Goal: Task Accomplishment & Management: Complete application form

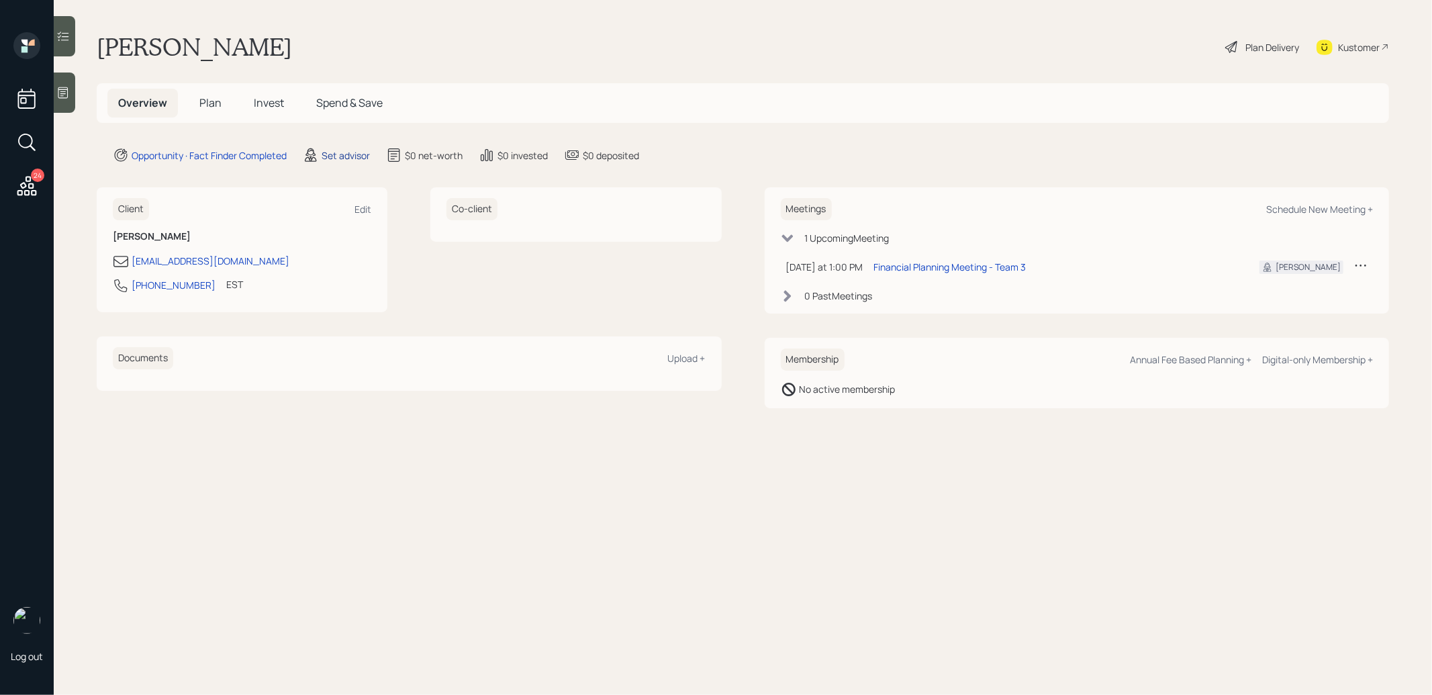
click at [340, 154] on div "Set advisor" at bounding box center [346, 155] width 48 height 14
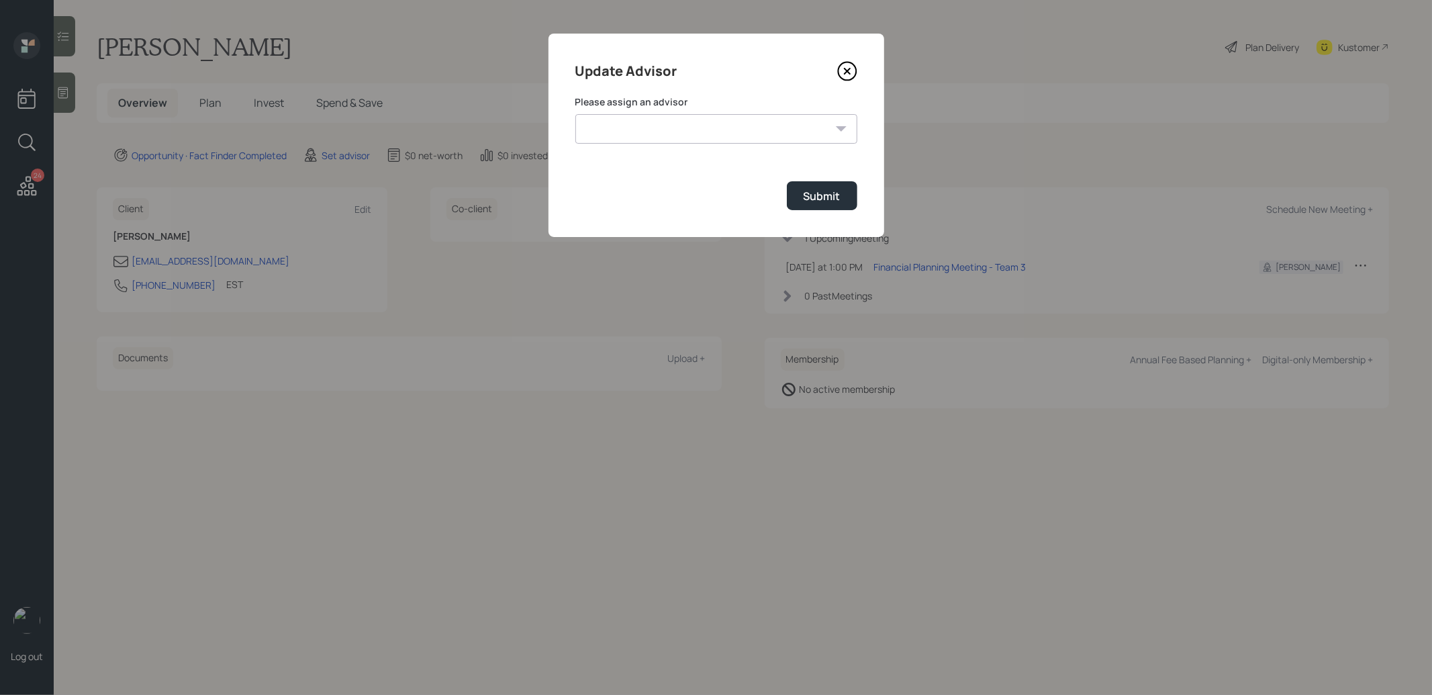
click at [706, 122] on select "[PERSON_NAME] [PERSON_NAME] [PERSON_NAME] End [PERSON_NAME] [PERSON_NAME] [PERS…" at bounding box center [717, 129] width 282 height 30
select select "8b79112e-3cfb-44f9-89e7-15267fe946c1"
click at [576, 114] on select "[PERSON_NAME] [PERSON_NAME] [PERSON_NAME] End [PERSON_NAME] [PERSON_NAME] [PERS…" at bounding box center [717, 129] width 282 height 30
click at [810, 203] on div "Submit" at bounding box center [822, 196] width 37 height 15
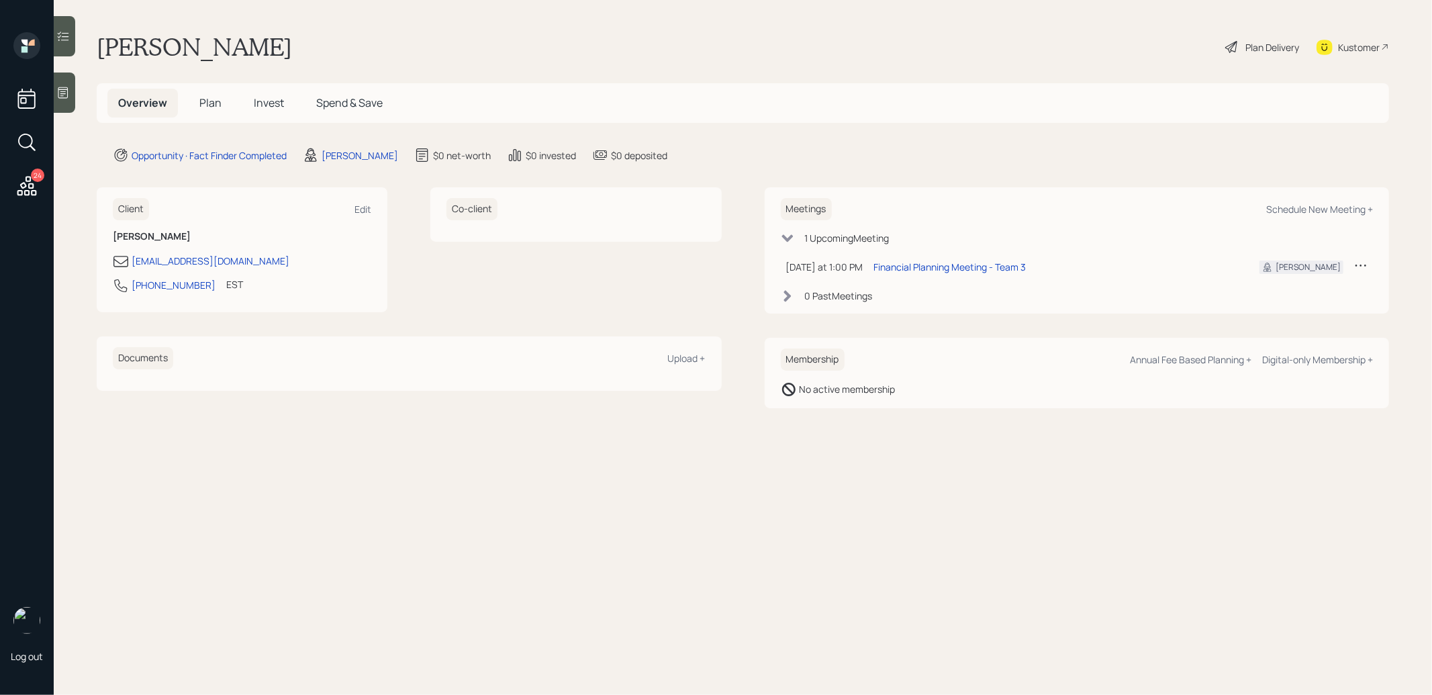
click at [65, 99] on icon at bounding box center [62, 92] width 13 height 13
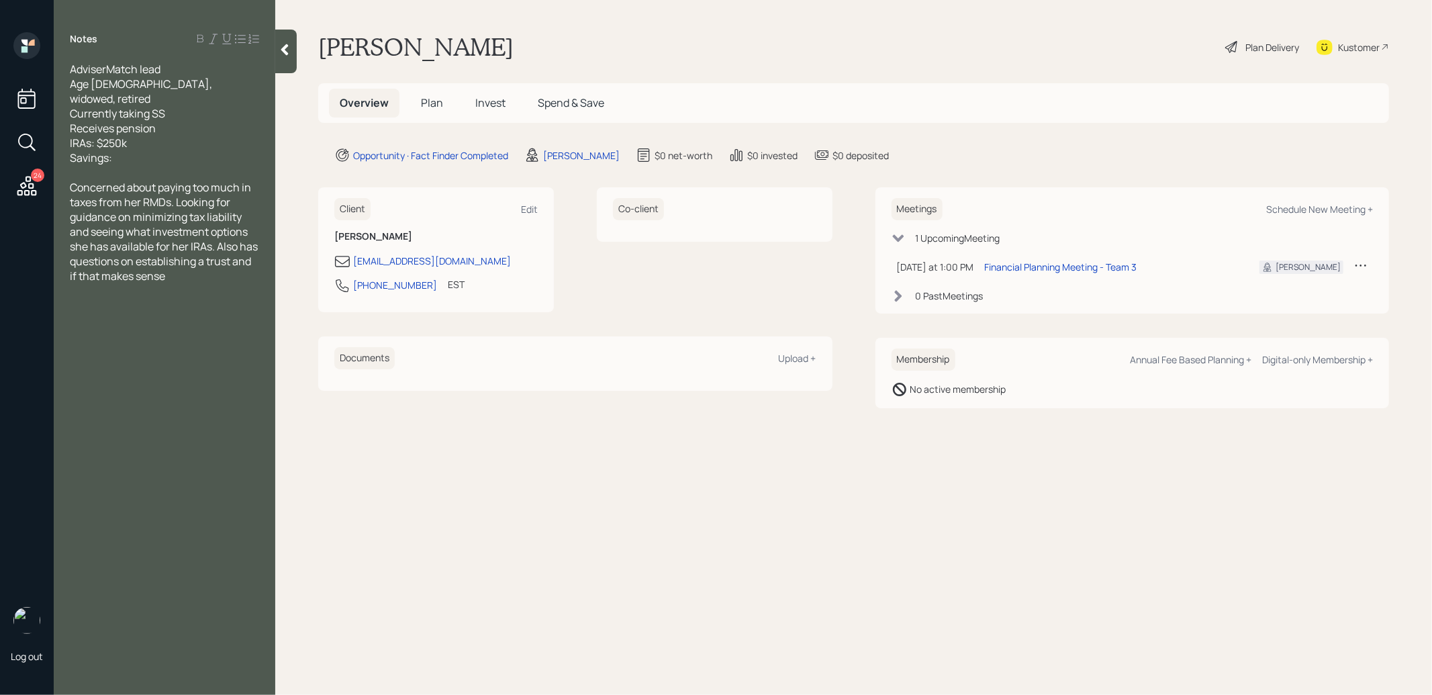
click at [430, 99] on span "Plan" at bounding box center [432, 102] width 22 height 15
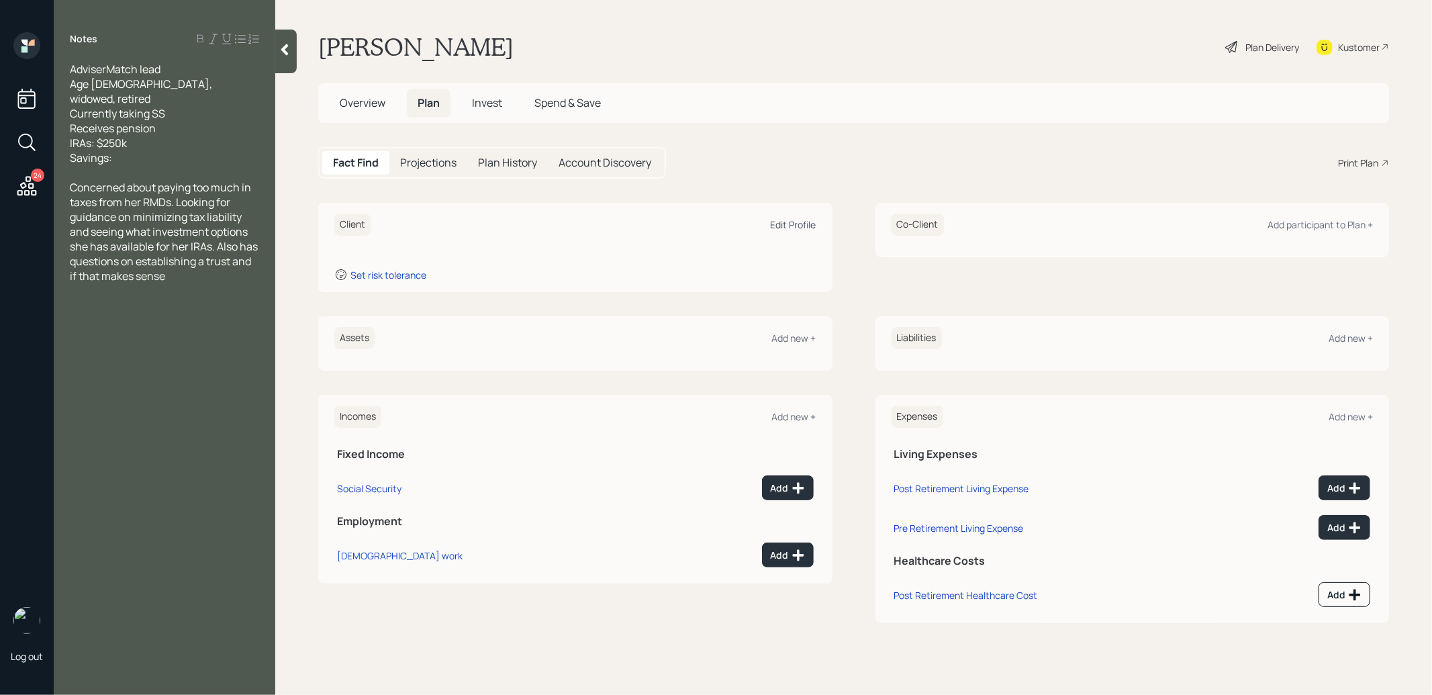
click at [796, 226] on div "Edit Profile" at bounding box center [794, 224] width 46 height 13
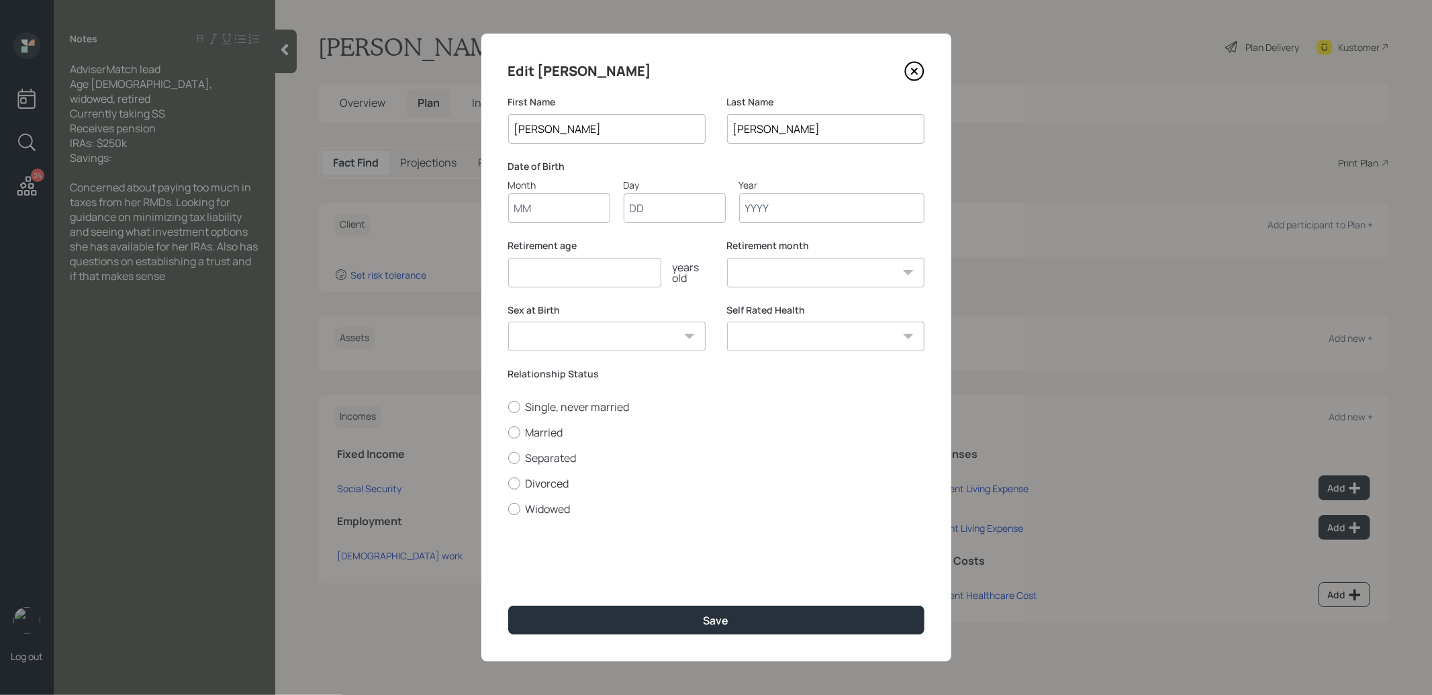
click at [545, 214] on input "Month" at bounding box center [559, 208] width 102 height 30
type input "01"
type input "1955"
select select "1"
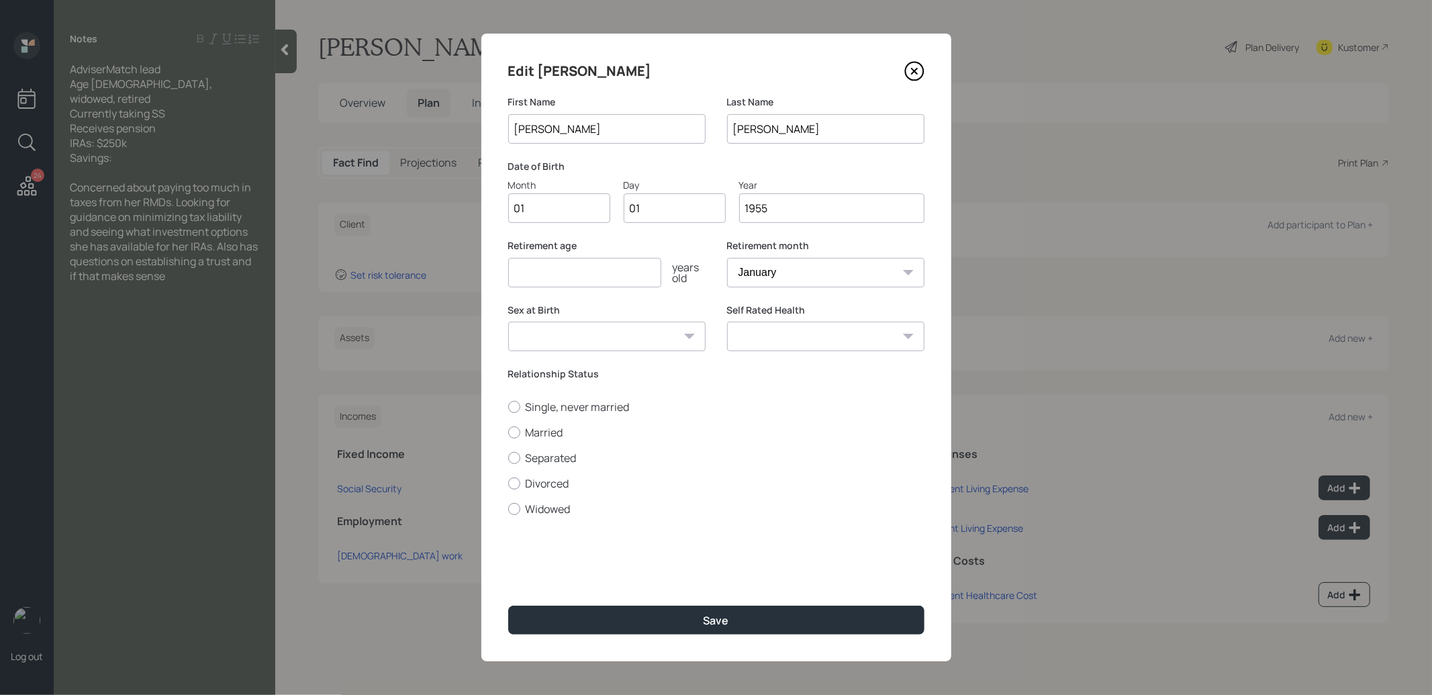
type input "1955"
click at [543, 280] on input "number" at bounding box center [584, 273] width 153 height 30
type input "67"
click at [646, 623] on button "Save" at bounding box center [716, 620] width 416 height 29
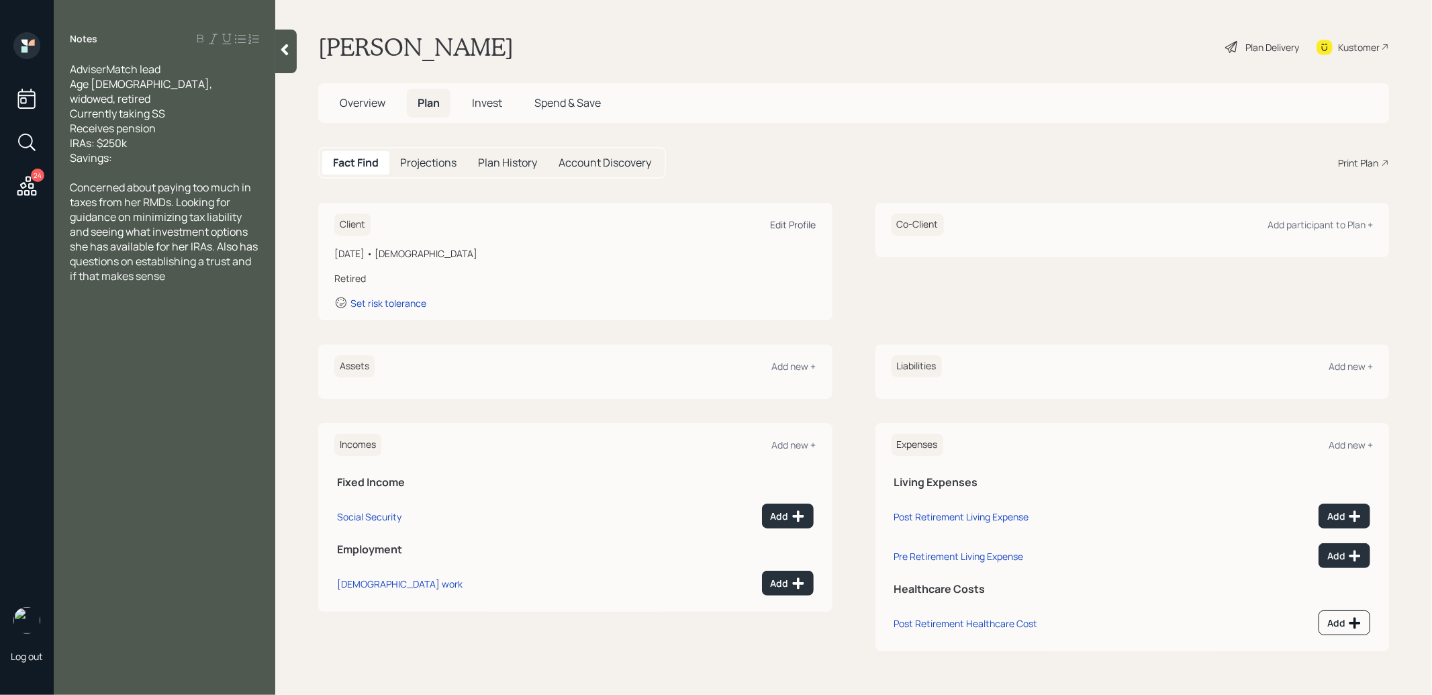
click at [798, 222] on div "Edit Profile" at bounding box center [794, 224] width 46 height 13
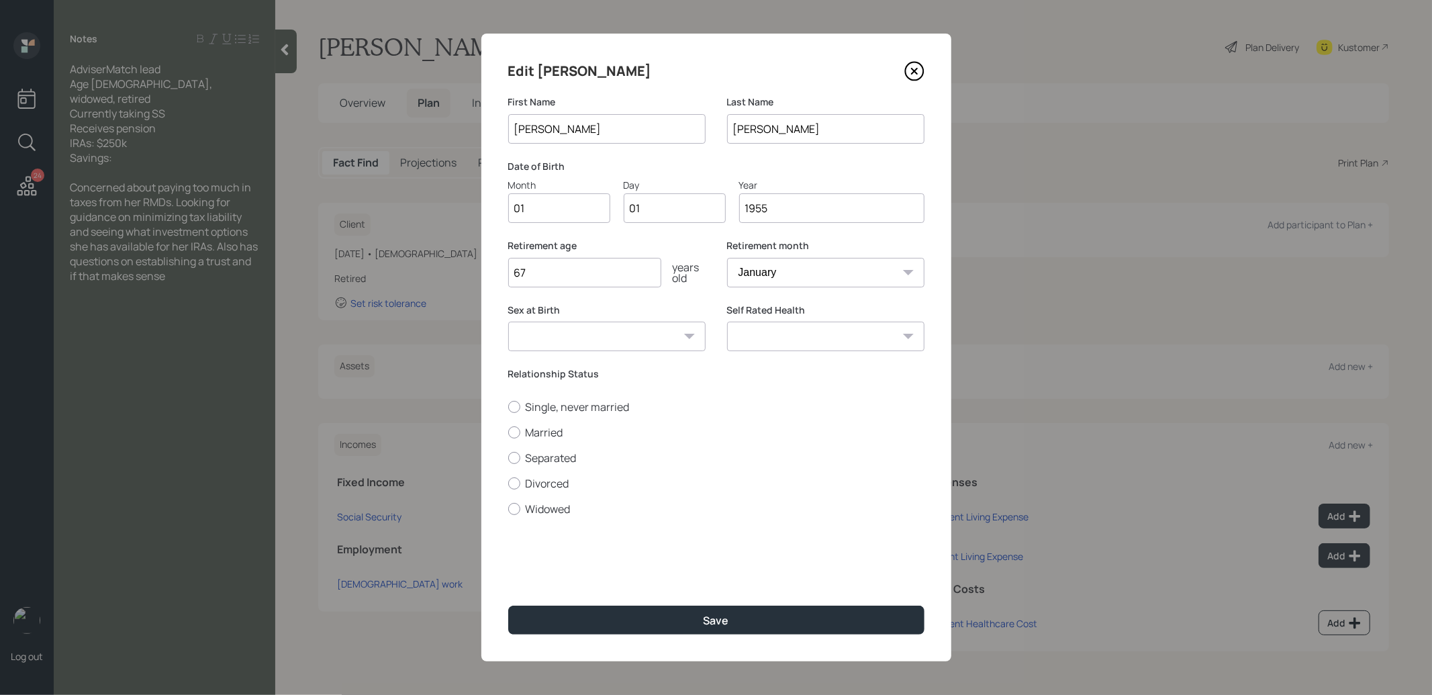
click at [793, 212] on input "1955" at bounding box center [831, 208] width 185 height 30
type input "1951"
click at [616, 621] on button "Save" at bounding box center [716, 620] width 416 height 29
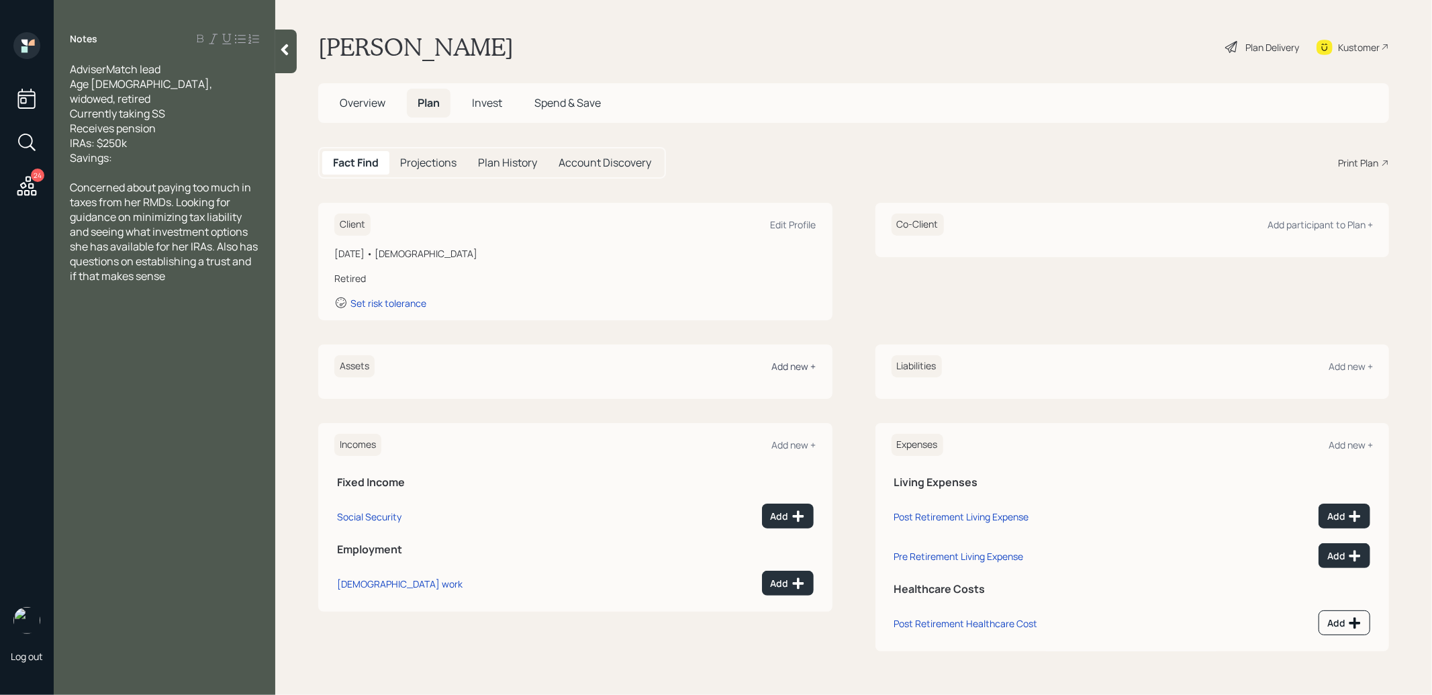
click at [790, 369] on div "Add new +" at bounding box center [794, 366] width 44 height 13
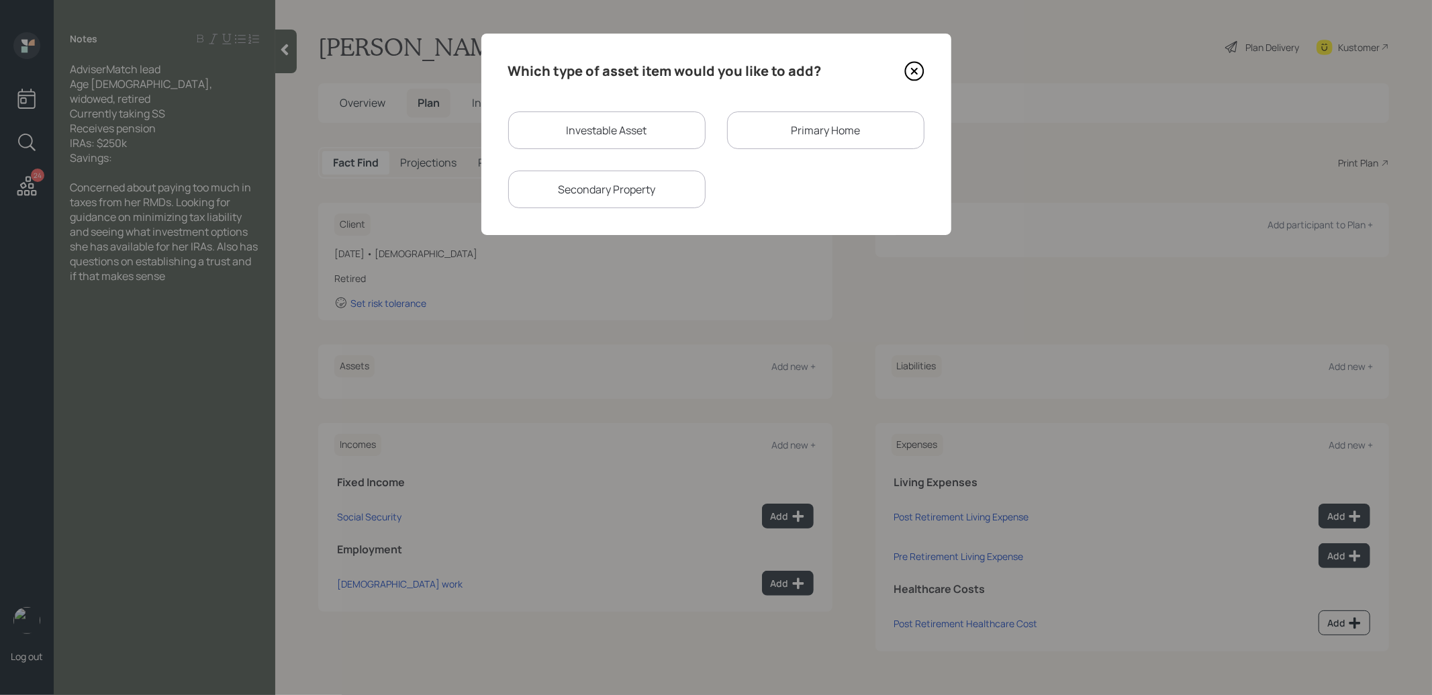
click at [668, 132] on div "Investable Asset" at bounding box center [606, 130] width 197 height 38
select select "taxable"
select select "balanced"
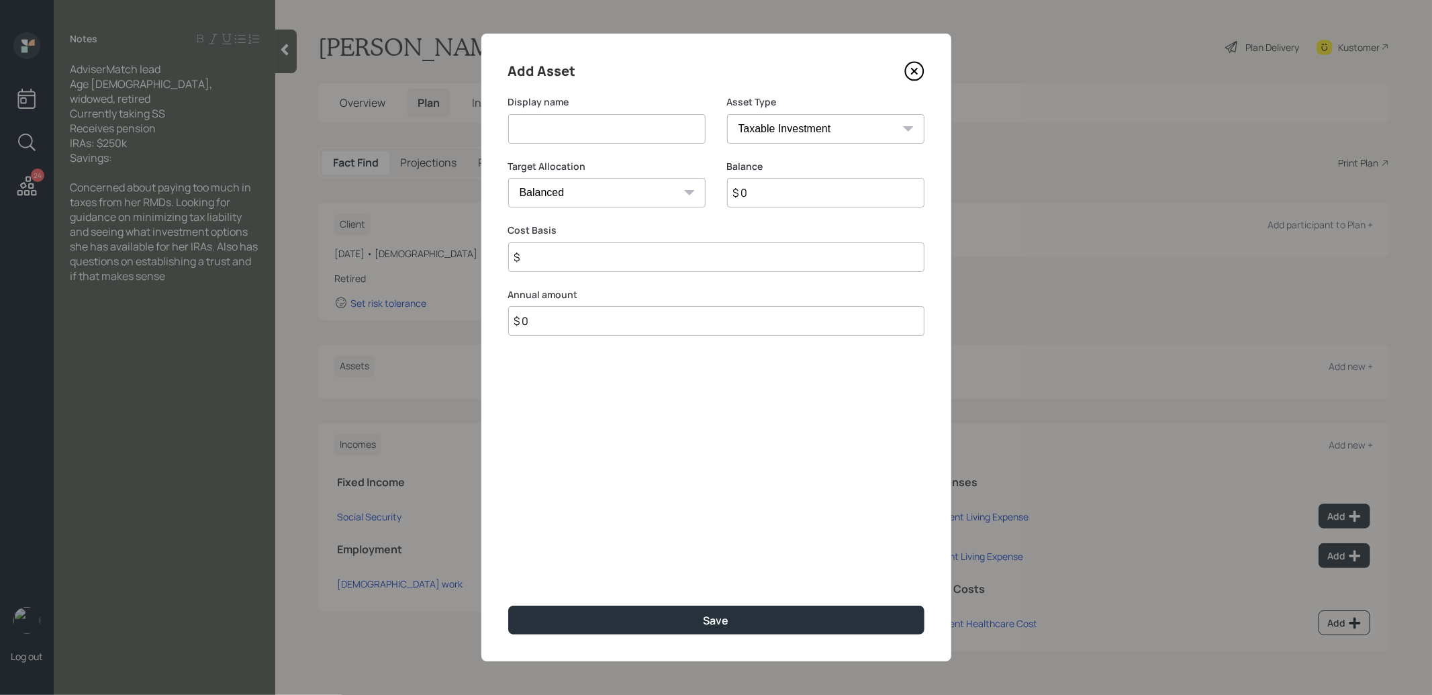
click at [658, 134] on input at bounding box center [606, 129] width 197 height 30
type input "IRA"
click at [786, 128] on select "SEP [PERSON_NAME] IRA 401(k) [PERSON_NAME] 401(k) 403(b) [PERSON_NAME] 403(b) 4…" at bounding box center [825, 129] width 197 height 30
select select "ira"
click at [727, 114] on select "SEP [PERSON_NAME] IRA 401(k) [PERSON_NAME] 401(k) 403(b) [PERSON_NAME] 403(b) 4…" at bounding box center [825, 129] width 197 height 30
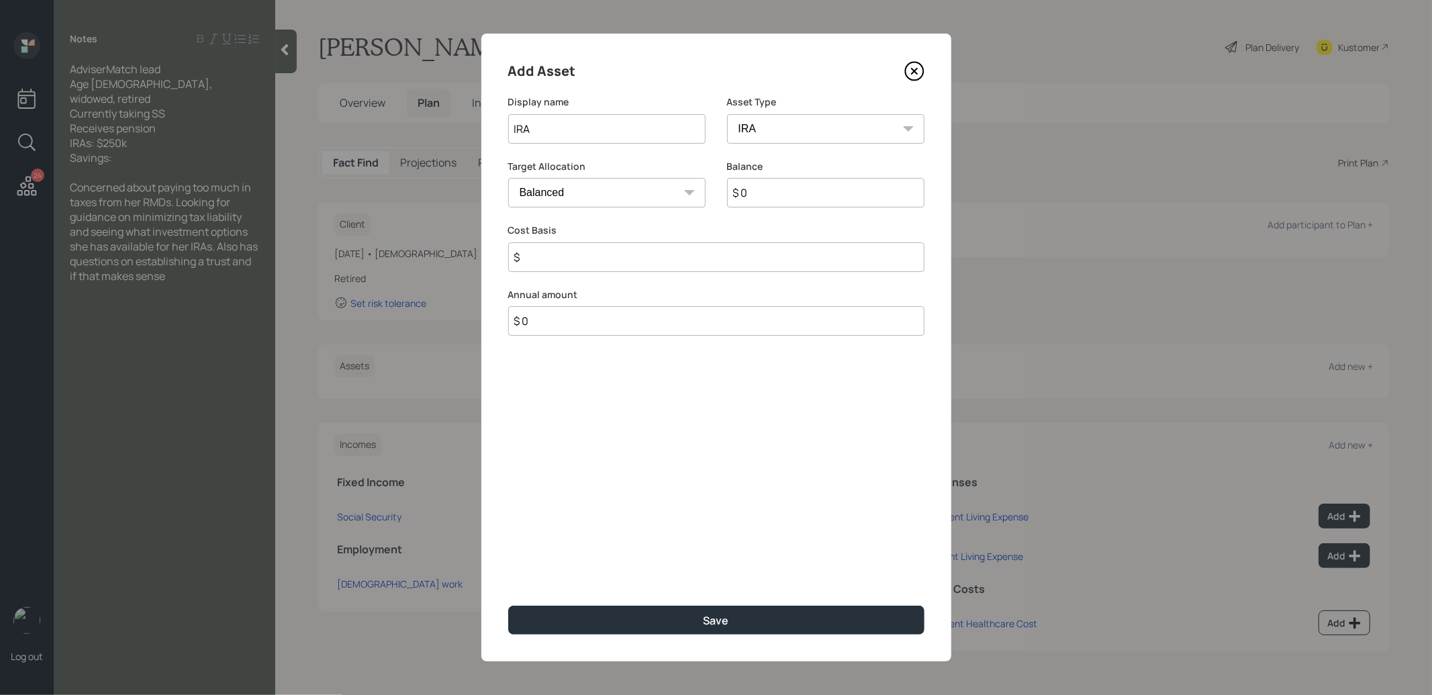
type input "$"
click at [773, 191] on input "$ 0" at bounding box center [825, 193] width 197 height 30
type input "$ 250,000"
click at [629, 252] on input "$" at bounding box center [716, 257] width 416 height 30
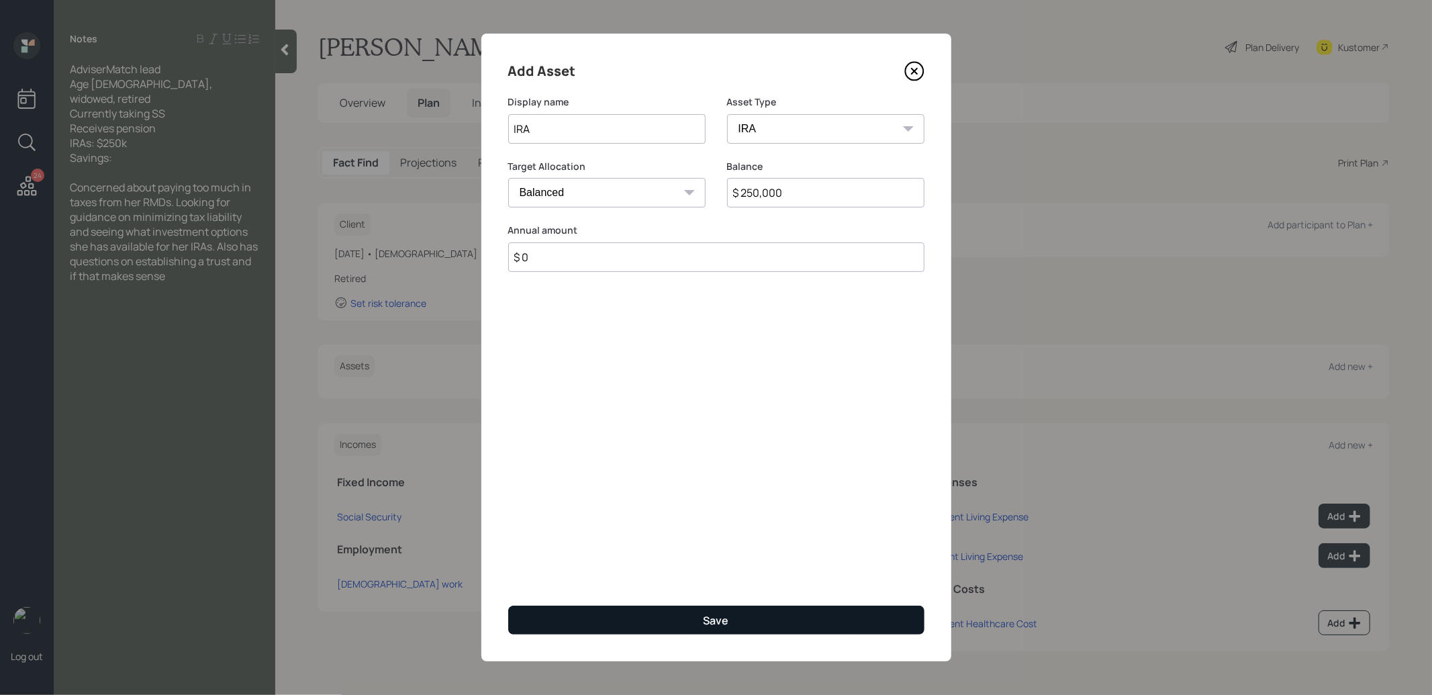
type input "$ 0"
click at [617, 621] on button "Save" at bounding box center [716, 620] width 416 height 29
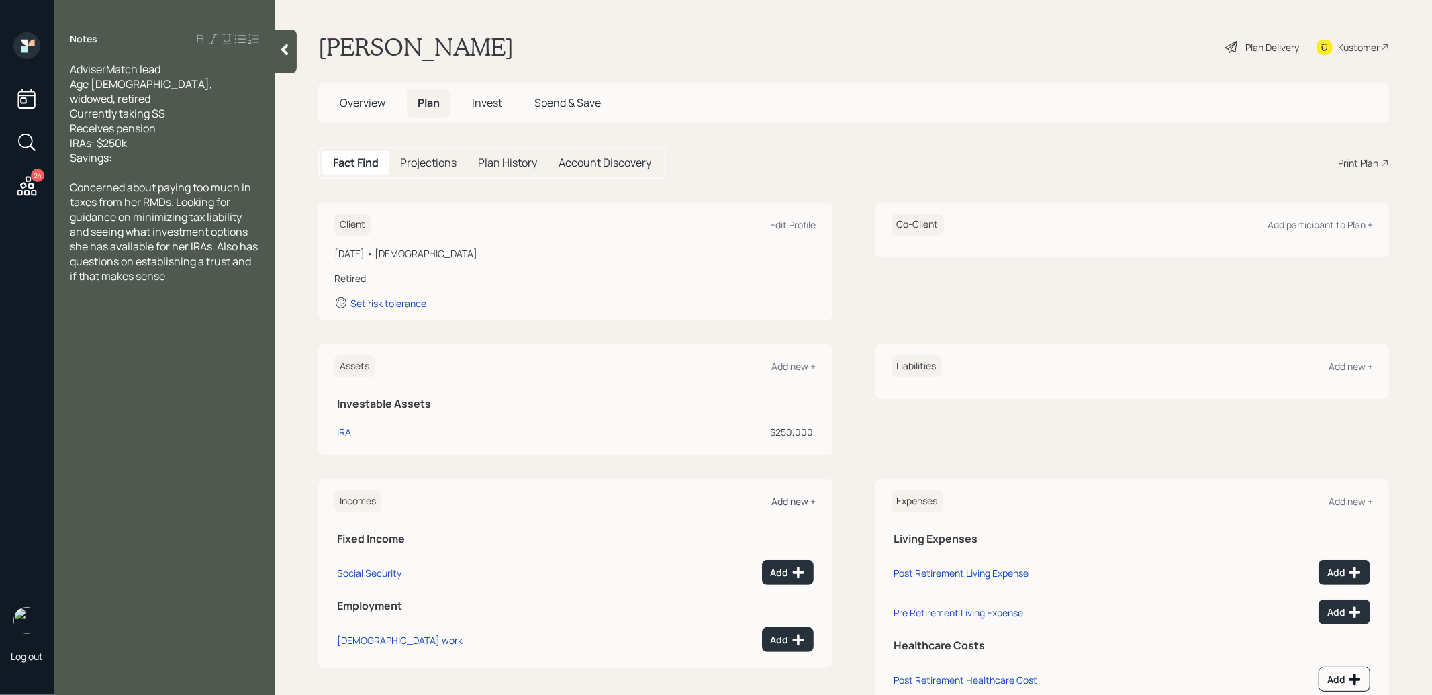
click at [798, 500] on div "Add new +" at bounding box center [794, 501] width 44 height 13
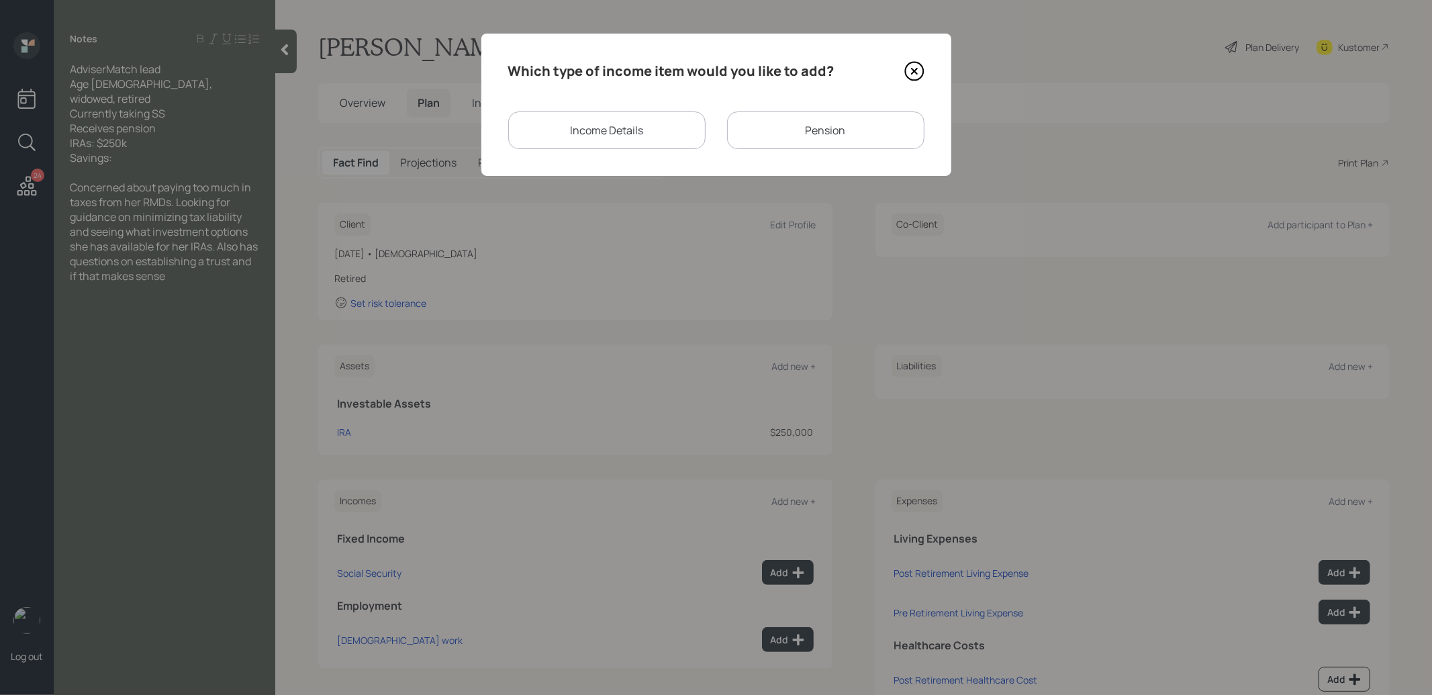
click at [917, 68] on icon at bounding box center [913, 70] width 5 height 5
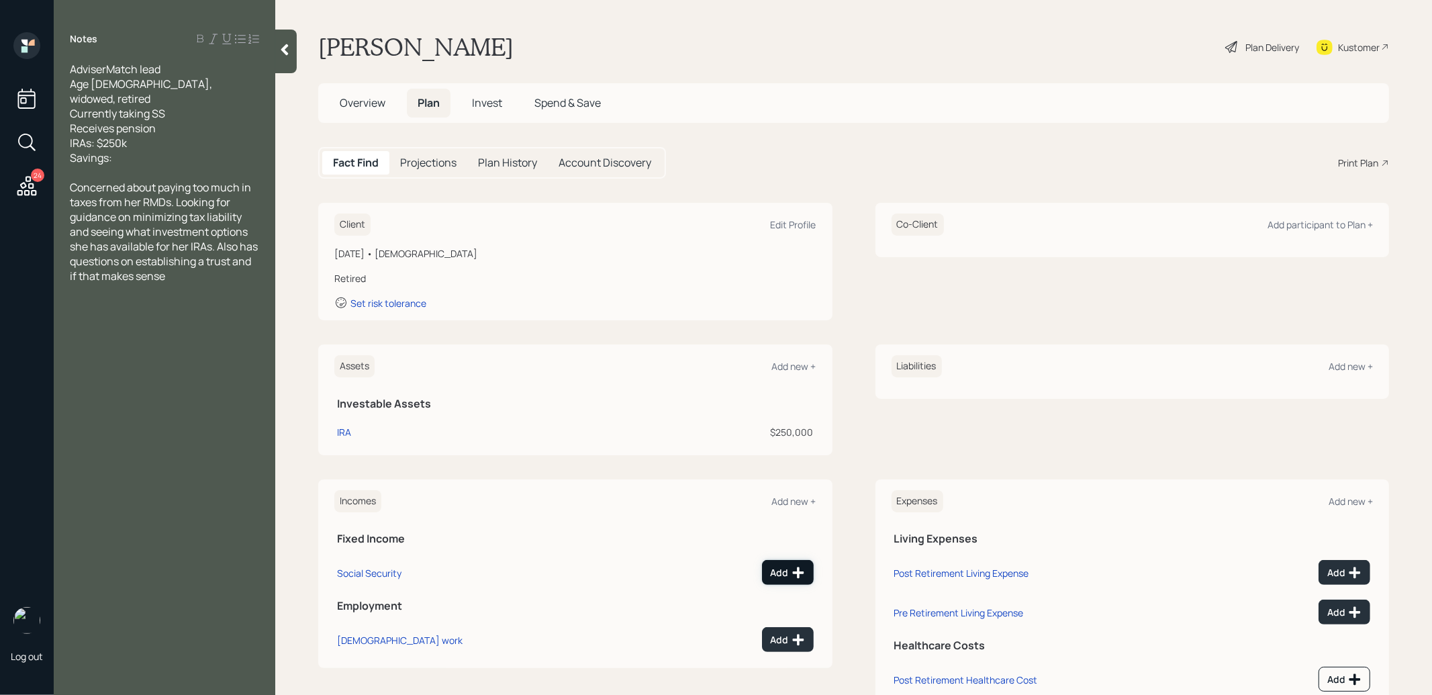
click at [781, 567] on div "Add" at bounding box center [788, 572] width 34 height 13
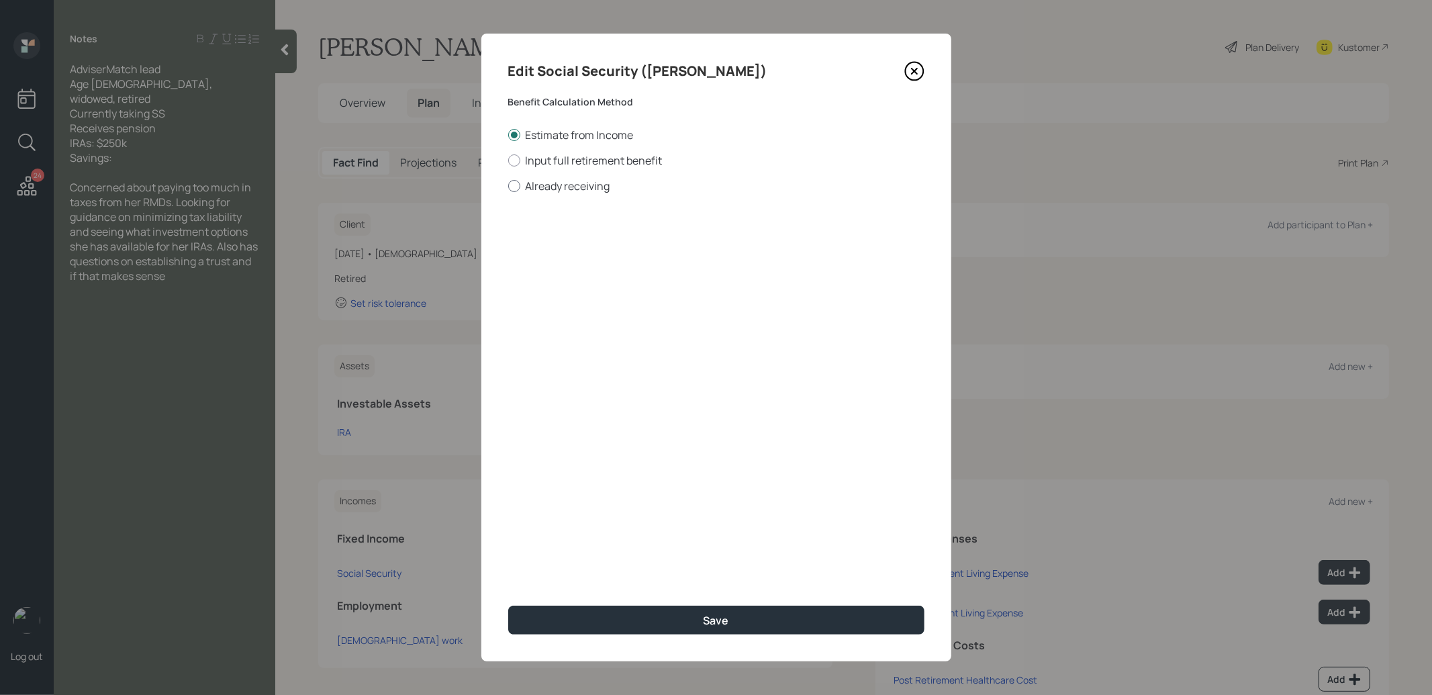
click at [510, 187] on div at bounding box center [514, 186] width 12 height 12
click at [508, 186] on input "Already receiving" at bounding box center [508, 185] width 1 height 1
radio input "true"
click at [573, 247] on input "$" at bounding box center [716, 243] width 416 height 30
type input "$ 1"
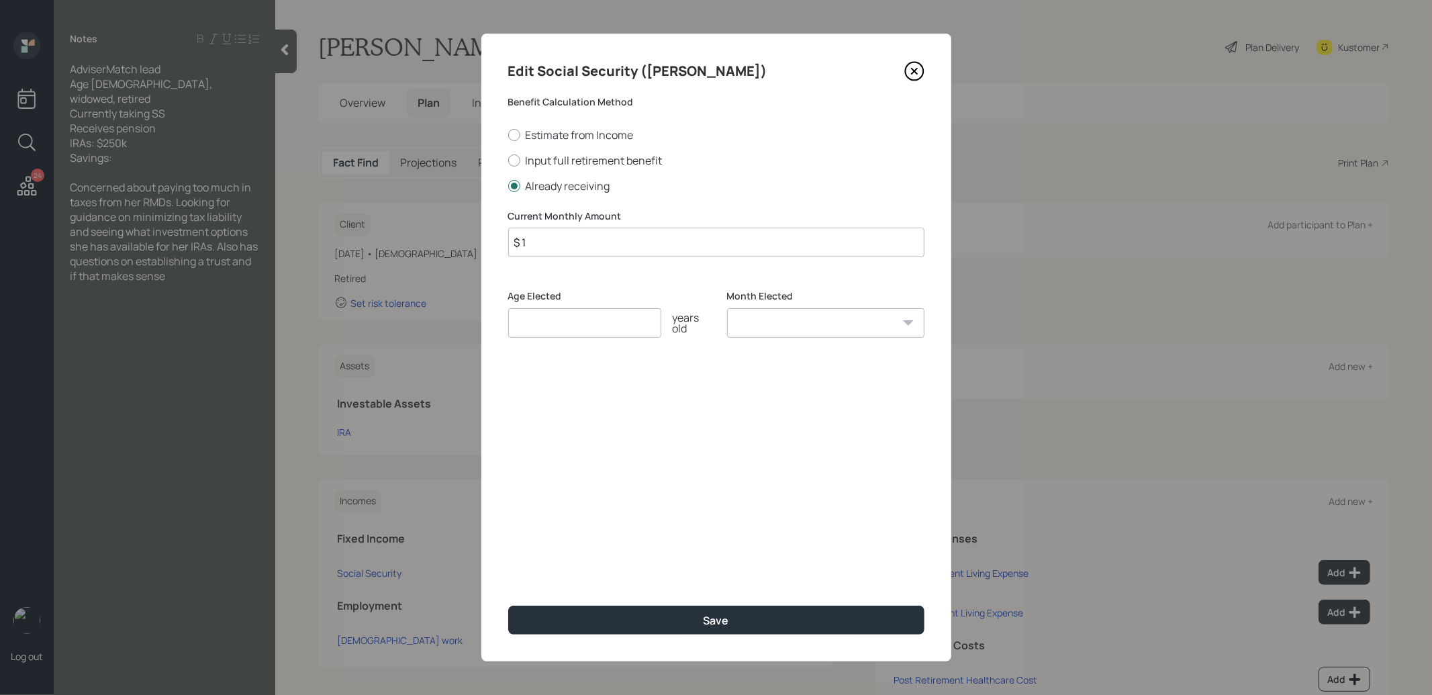
click at [563, 327] on input "number" at bounding box center [584, 323] width 153 height 30
type input "67"
click at [778, 326] on select "January February March April May June July August September October November De…" at bounding box center [825, 323] width 197 height 30
select select "1"
click at [727, 308] on select "January February March April May June July August September October November De…" at bounding box center [825, 323] width 197 height 30
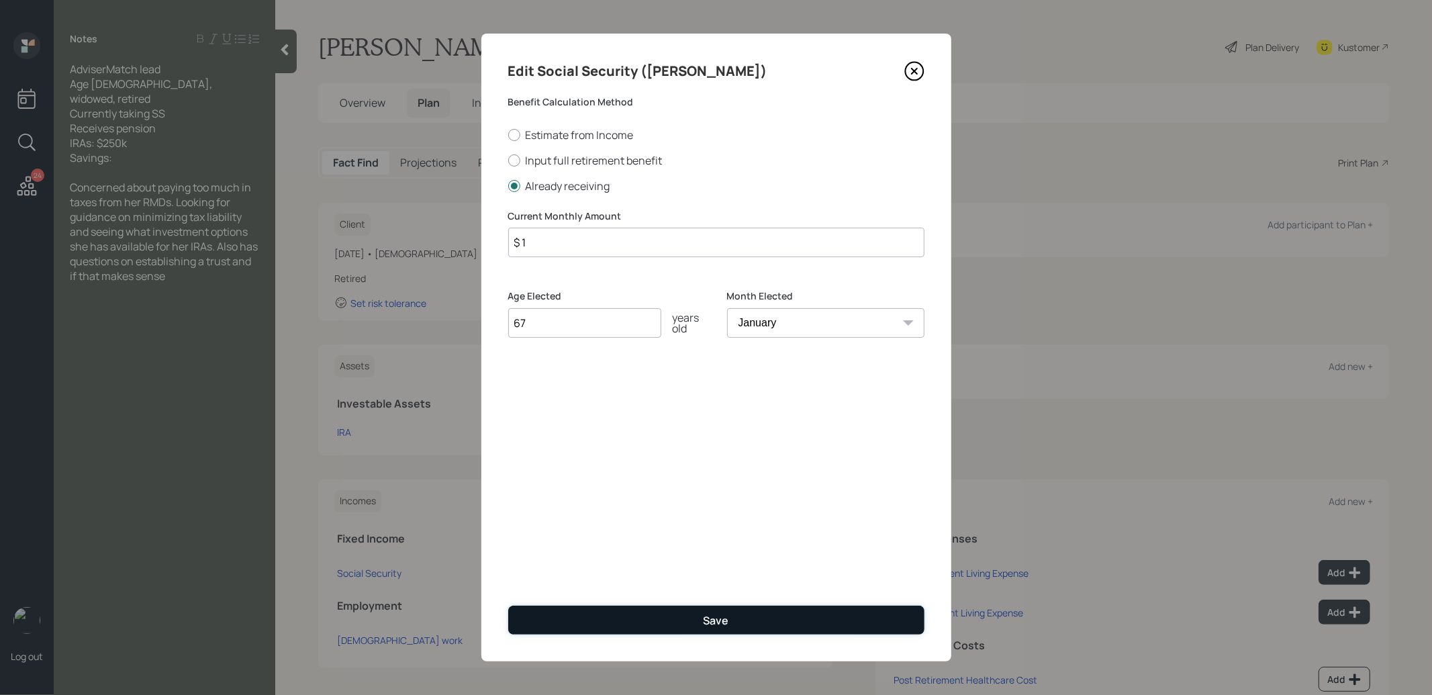
click at [649, 622] on button "Save" at bounding box center [716, 620] width 416 height 29
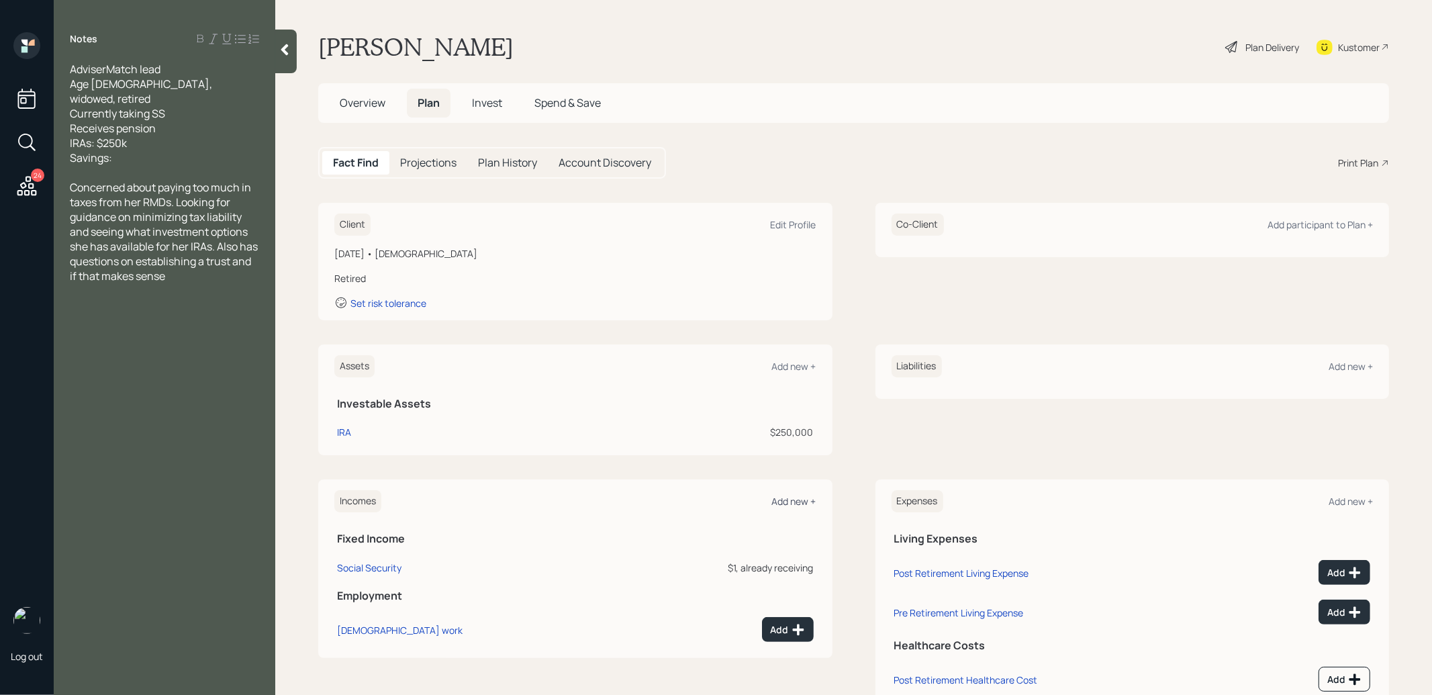
click at [792, 502] on div "Add new +" at bounding box center [794, 501] width 44 height 13
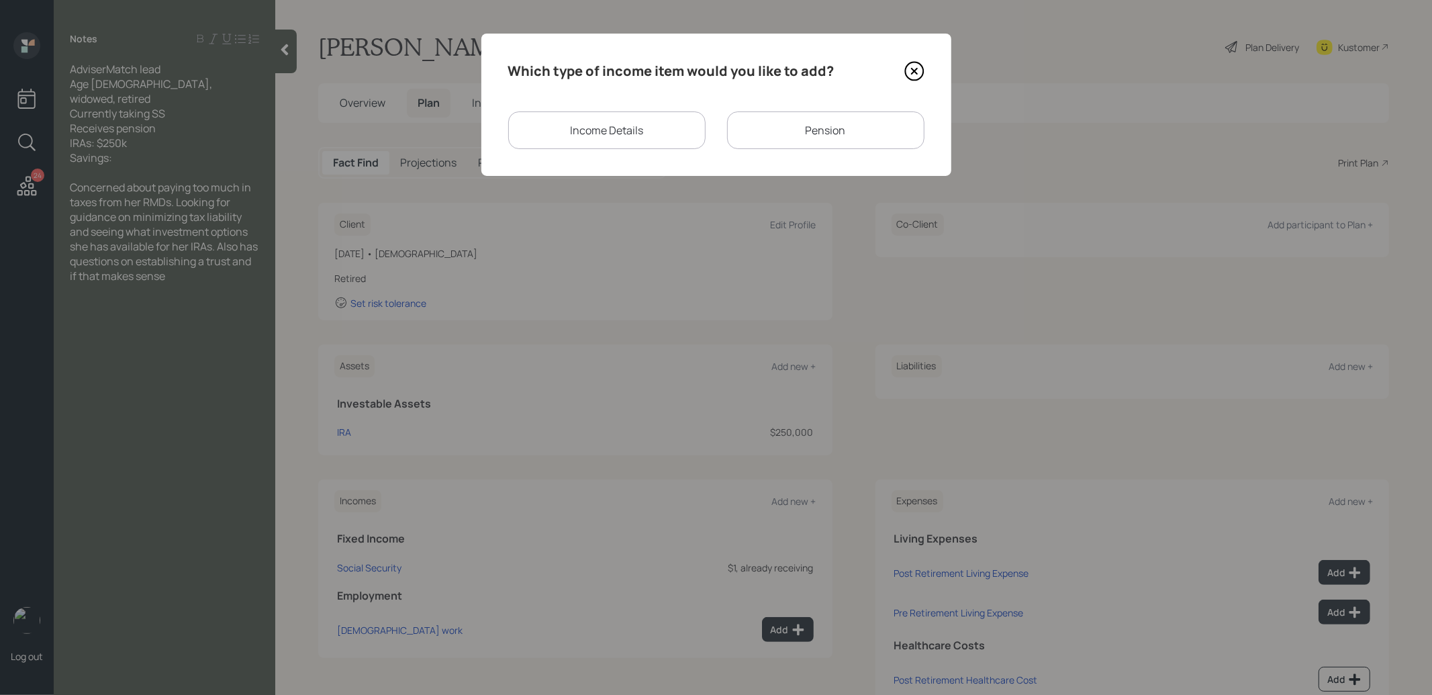
click at [792, 138] on div "Pension" at bounding box center [825, 130] width 197 height 38
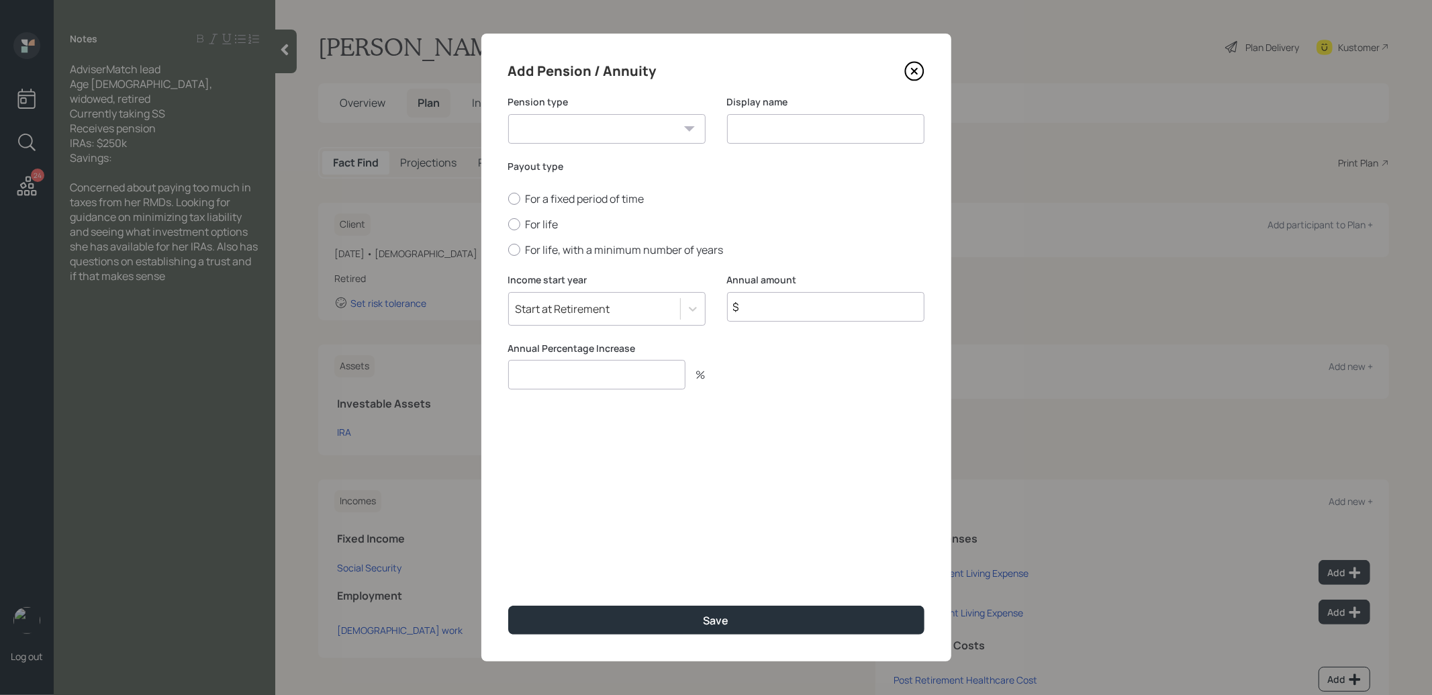
click at [674, 122] on select "Pension Annuity" at bounding box center [606, 129] width 197 height 30
select select "pension"
click at [508, 114] on select "Pension Annuity" at bounding box center [606, 129] width 197 height 30
click at [762, 134] on input at bounding box center [825, 129] width 197 height 30
type input "Pension"
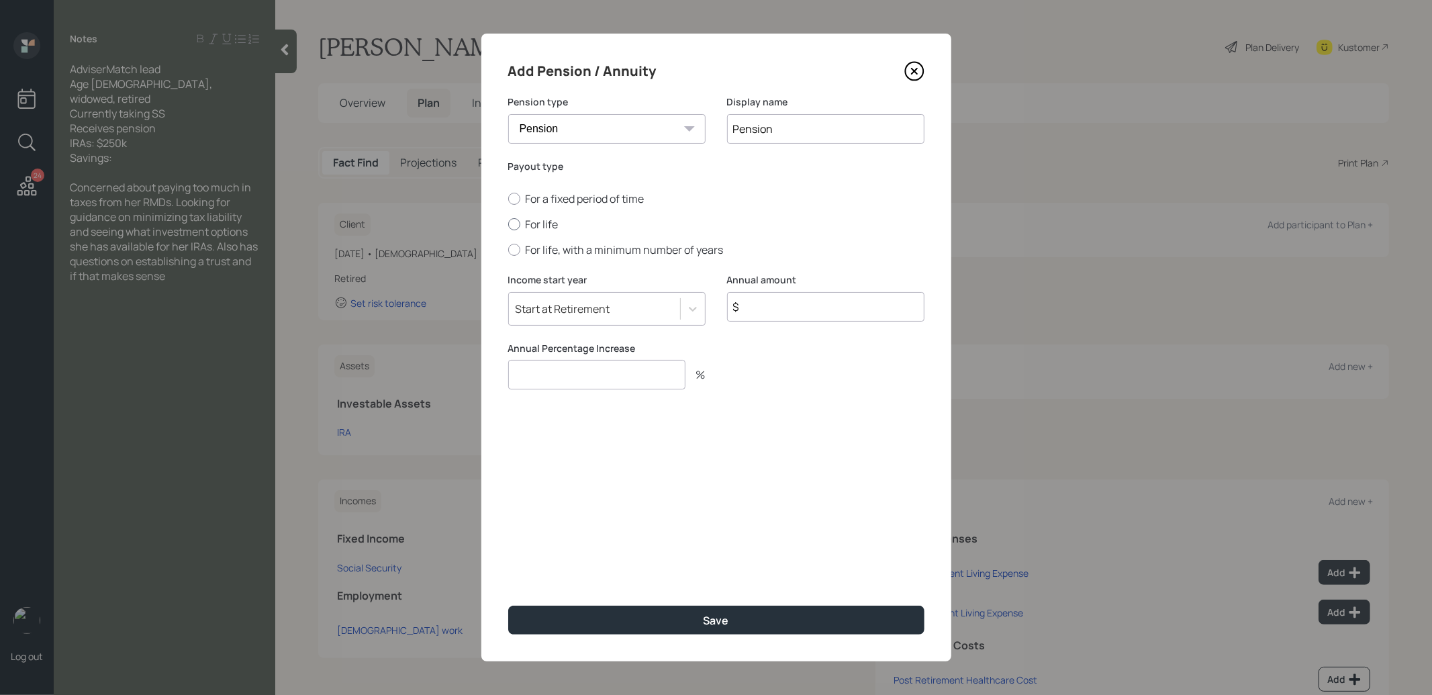
click at [518, 226] on div at bounding box center [514, 224] width 12 height 12
click at [508, 225] on input "For life" at bounding box center [508, 224] width 1 height 1
radio input "true"
click at [783, 301] on input "$" at bounding box center [825, 307] width 197 height 30
type input "$ 1"
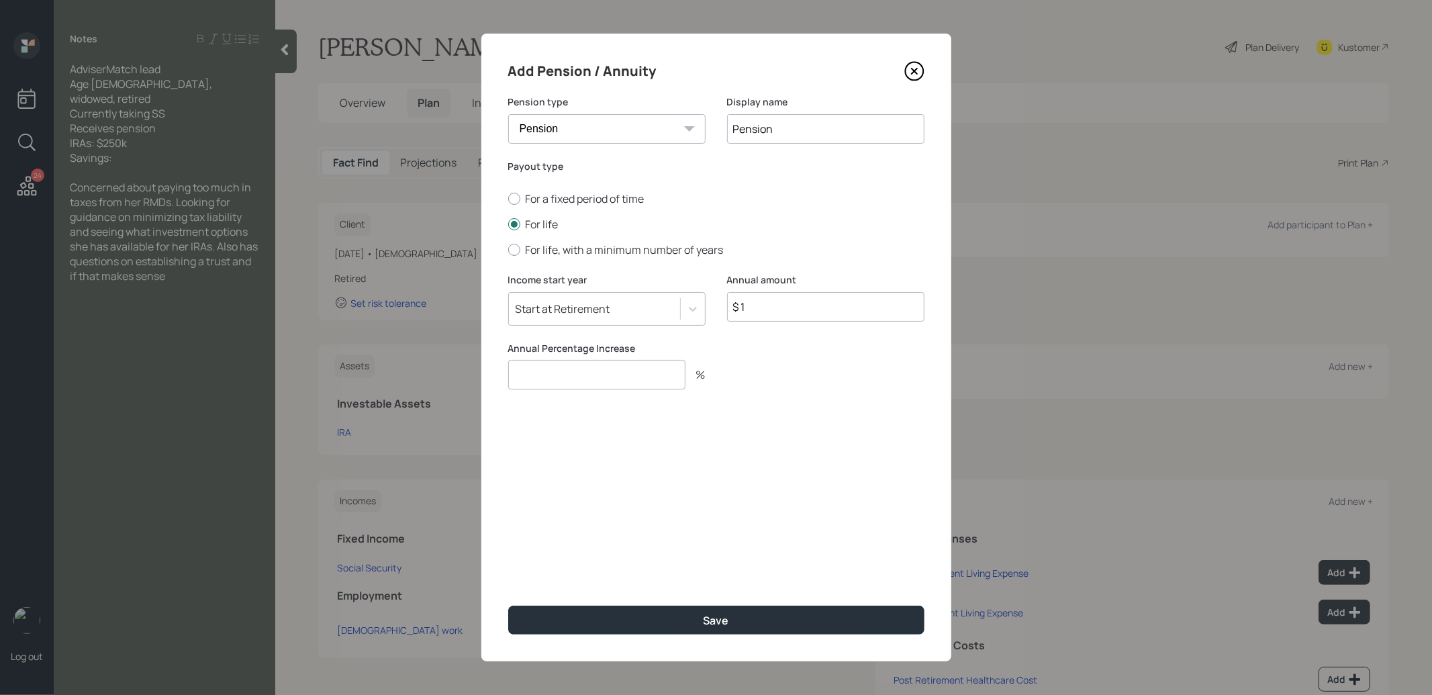
click at [653, 385] on input "number" at bounding box center [596, 375] width 177 height 30
type input "0"
click at [649, 616] on button "Save" at bounding box center [716, 620] width 416 height 29
